Goal: Use online tool/utility: Utilize a website feature to perform a specific function

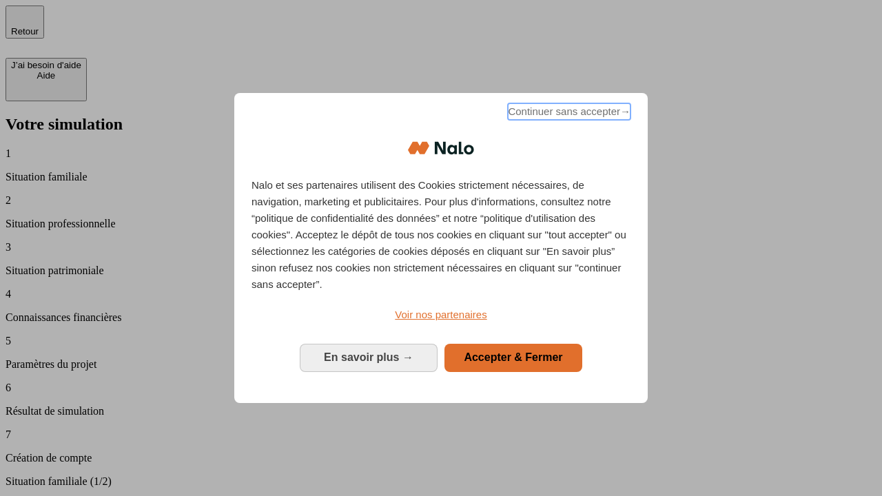
click at [568, 114] on span "Continuer sans accepter →" at bounding box center [569, 111] width 123 height 17
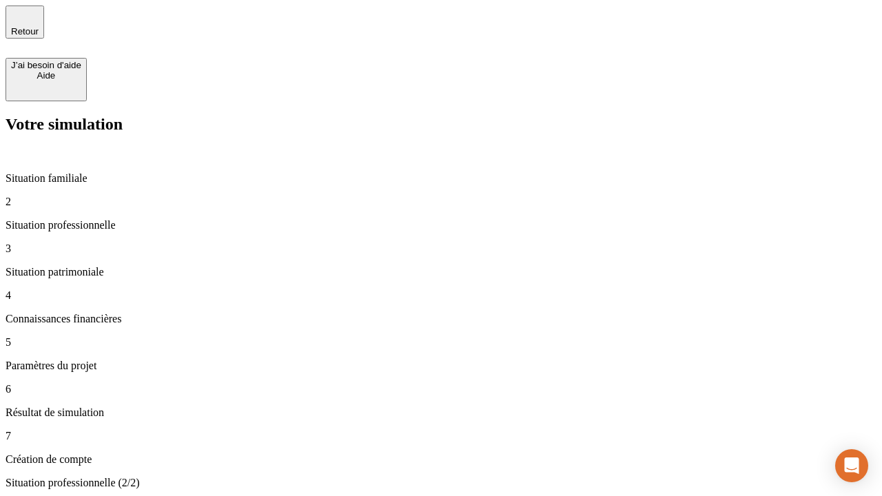
type input "30 000"
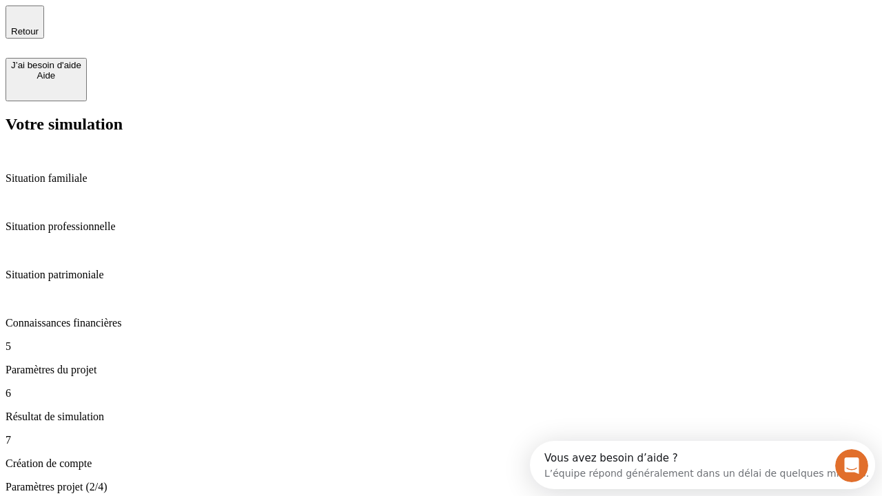
type input "25"
type input "5"
type input "1 000"
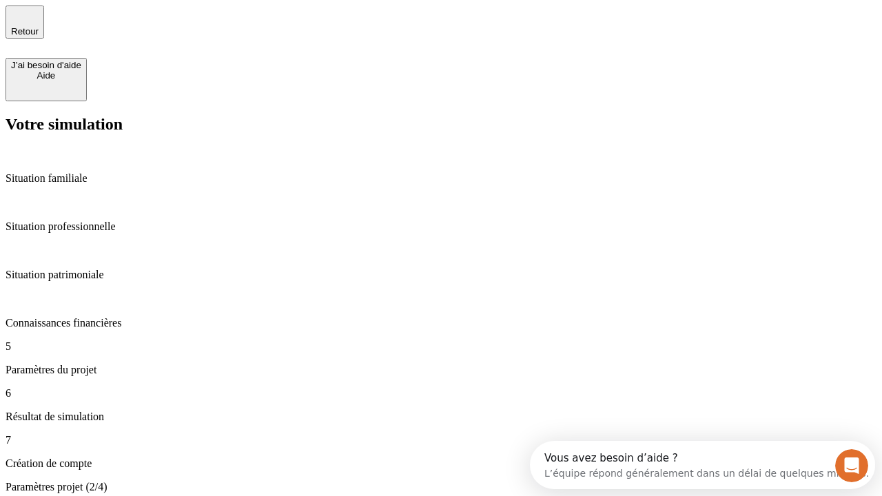
type input "640"
